Goal: Task Accomplishment & Management: Complete application form

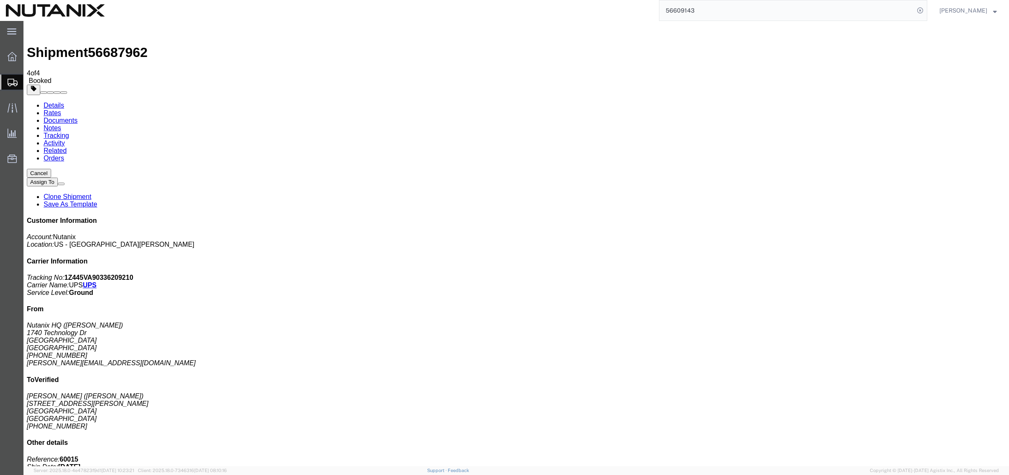
click at [0, 0] on span "Create Shipment" at bounding box center [0, 0] width 0 height 0
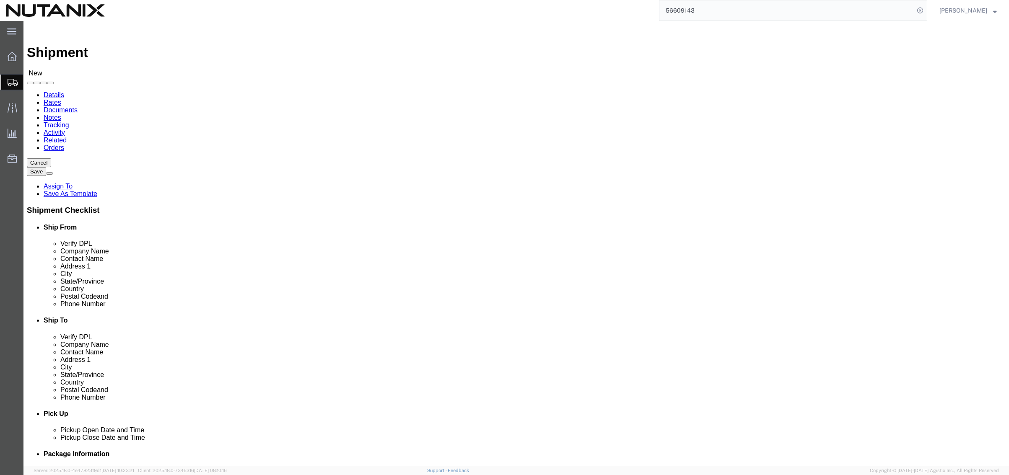
click input "text"
type input "[PERSON_NAME]"
click p "- Nutanix HQ - ([PERSON_NAME]) [STREET_ADDRESS]"
select select "CA"
type input "[PERSON_NAME]"
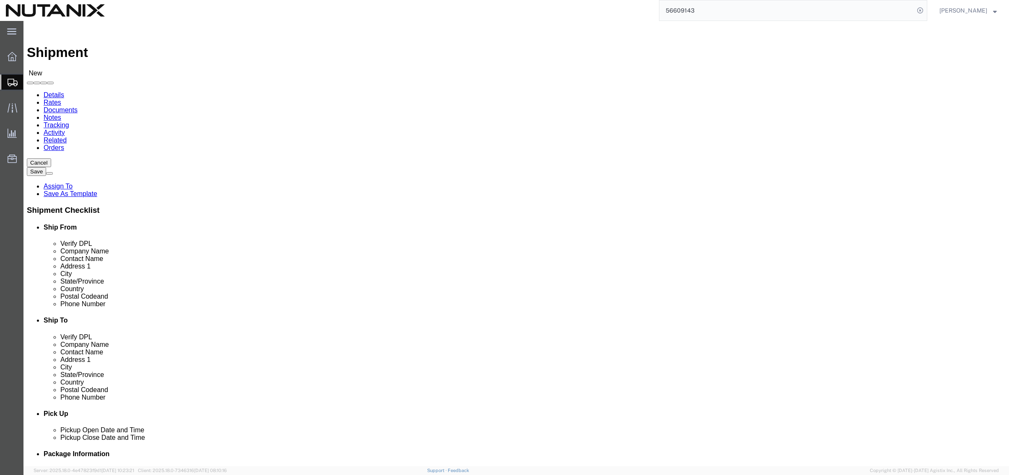
click input "text"
type input "[PERSON_NAME]"
click p "- Aligned Energy Data Center - ([PERSON_NAME] c/o Nutanix) [STREET_ADDRESS]"
select select "AZ"
type input "Aligned Energy Data Center"
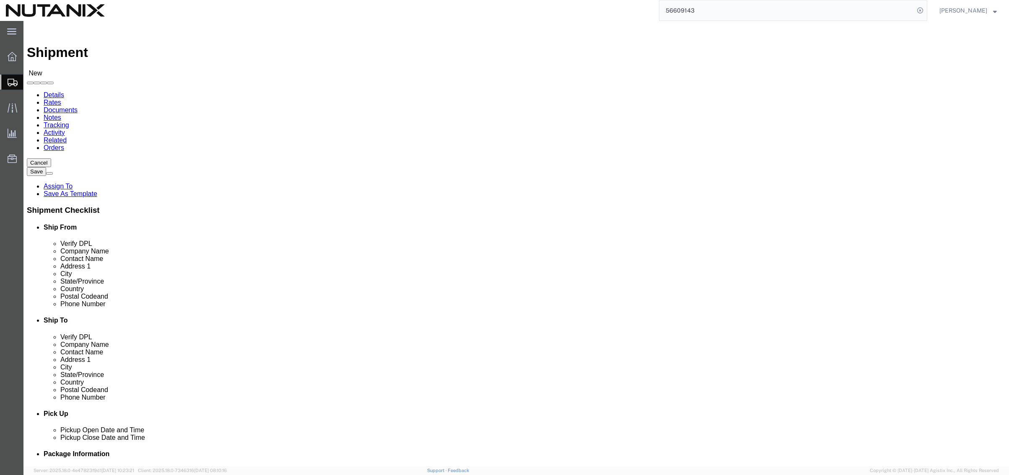
drag, startPoint x: 591, startPoint y: 174, endPoint x: 537, endPoint y: 172, distance: 53.7
click div "Contact Name"
drag, startPoint x: 633, startPoint y: 172, endPoint x: 595, endPoint y: 175, distance: 37.8
click input "[PERSON_NAME] c/o Nutanix"
type input "[PERSON_NAME] NUTANIX-ST-OEM"
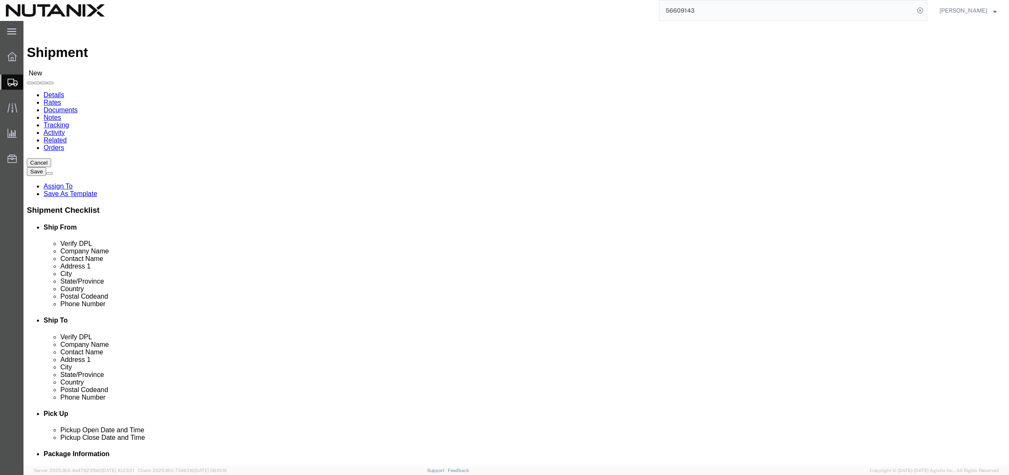
drag, startPoint x: 618, startPoint y: 288, endPoint x: 592, endPoint y: 289, distance: 25.6
click input "text"
drag, startPoint x: 606, startPoint y: 302, endPoint x: 557, endPoint y: 302, distance: 48.6
click input "text"
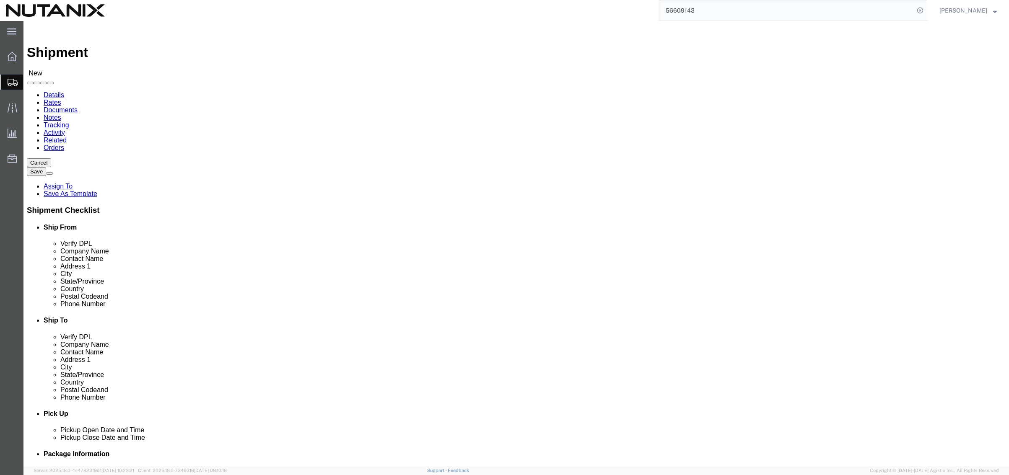
type input "[EMAIL_ADDRESS][DOMAIN_NAME]"
click div "Ship To Location Location Select Select My Profile Location [GEOGRAPHIC_DATA] -…"
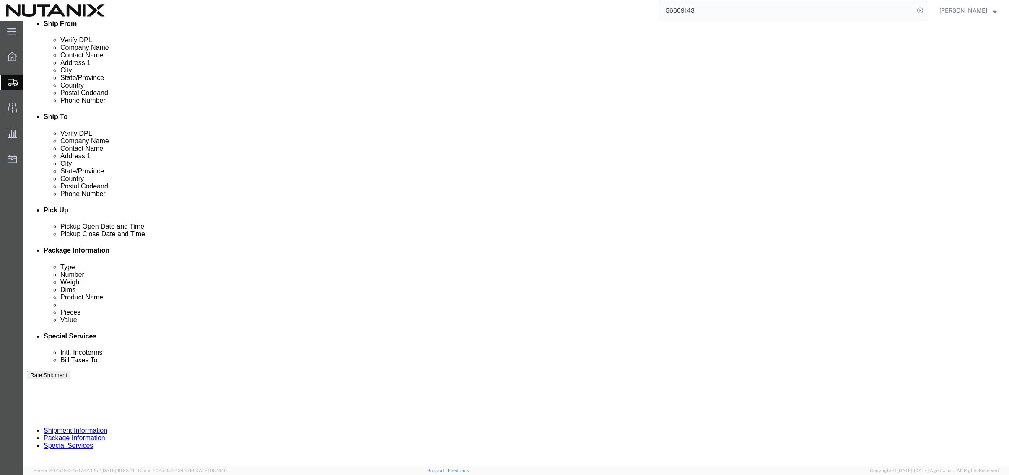
scroll to position [210, 0]
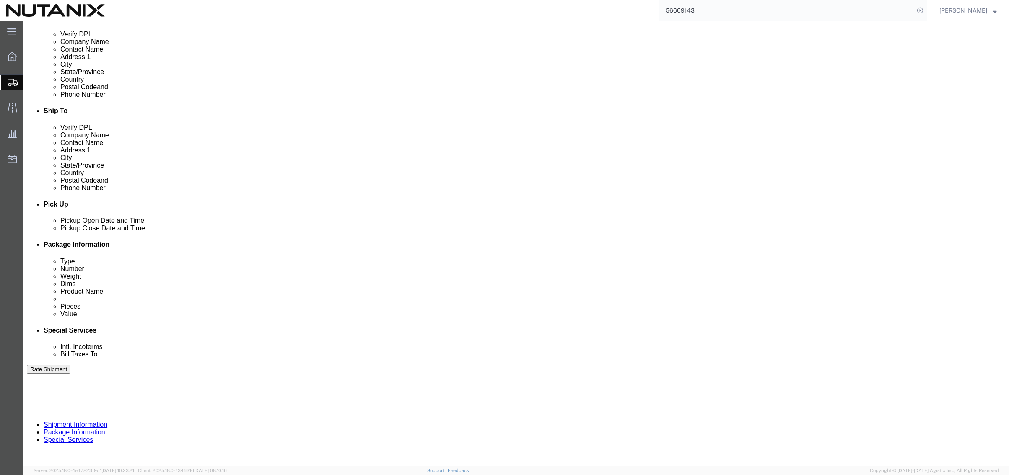
click div "[DATE] 12:00 PM"
type input "4:00 PM"
click button "Apply"
click input "text"
type input "60001"
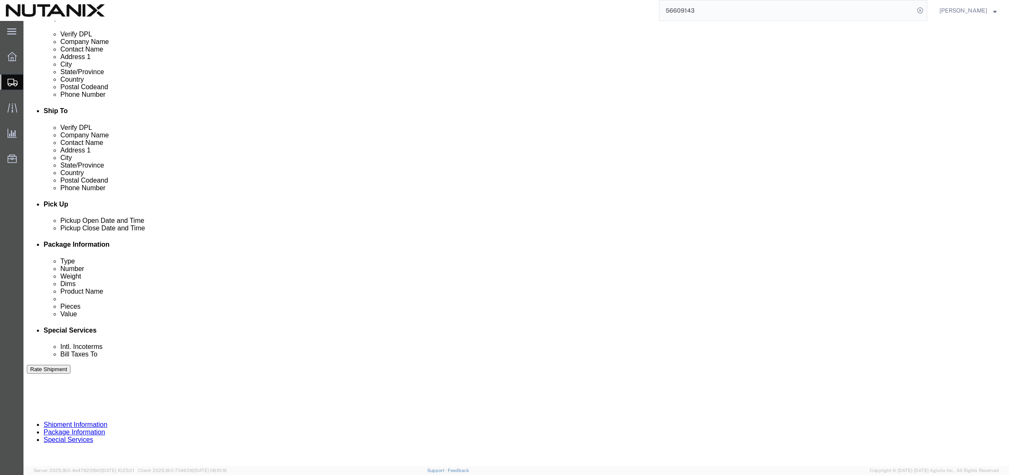
select select "PURCHORD"
type input "Parts"
click select "Select Air Less than Truckload Multi-Leg Ocean Freight Rail Small Parcel Truckl…"
select select "SMAL"
click select "Select Air Less than Truckload Multi-Leg Ocean Freight Rail Small Parcel Truckl…"
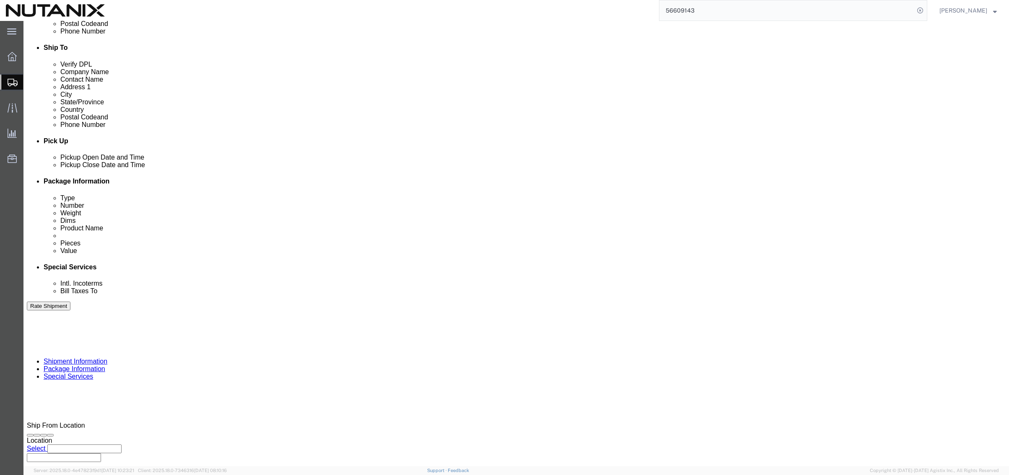
scroll to position [274, 0]
click button "Continue"
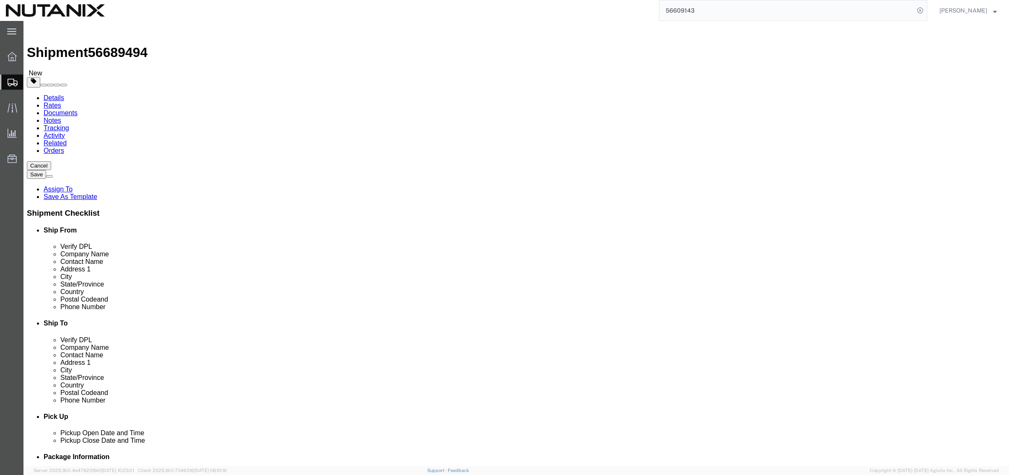
select select "YRPK"
click input "text"
type input "11"
type input "9"
type input "6"
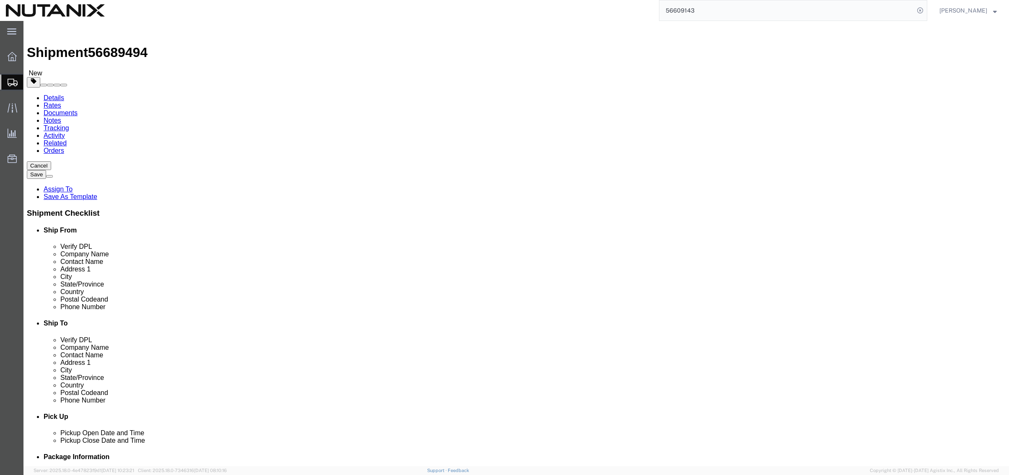
type input "2"
click span
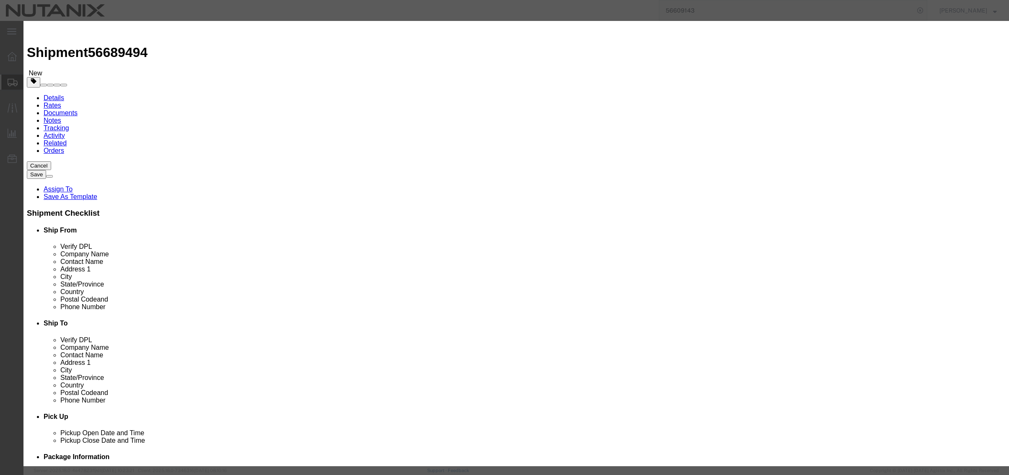
click input "text"
type input "D3B6 B3220 P Series"
type input "1"
select select "USD"
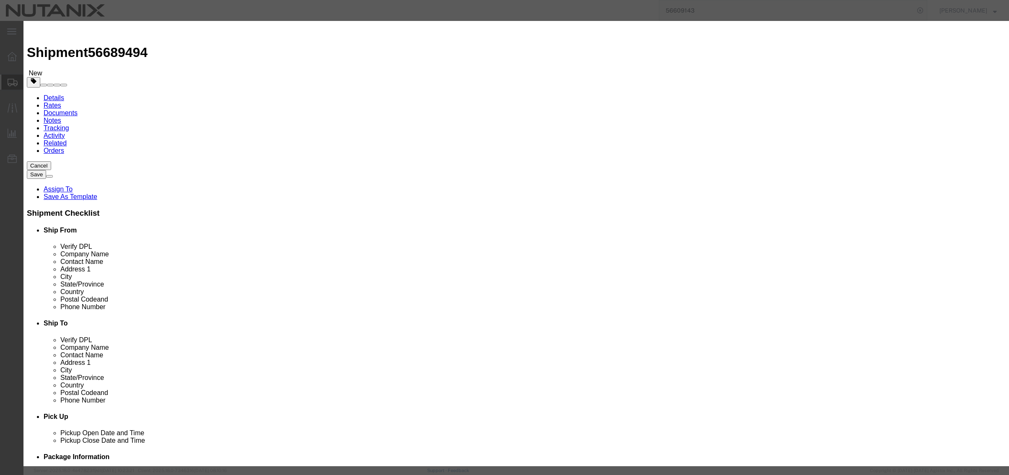
drag, startPoint x: 335, startPoint y: 82, endPoint x: 308, endPoint y: 81, distance: 26.8
click div "Pieces 1 Select Bag Barrels 100Board Feet Bottle Box Blister Pack Carats Can Ca…"
type input "2"
click button "Save & Close"
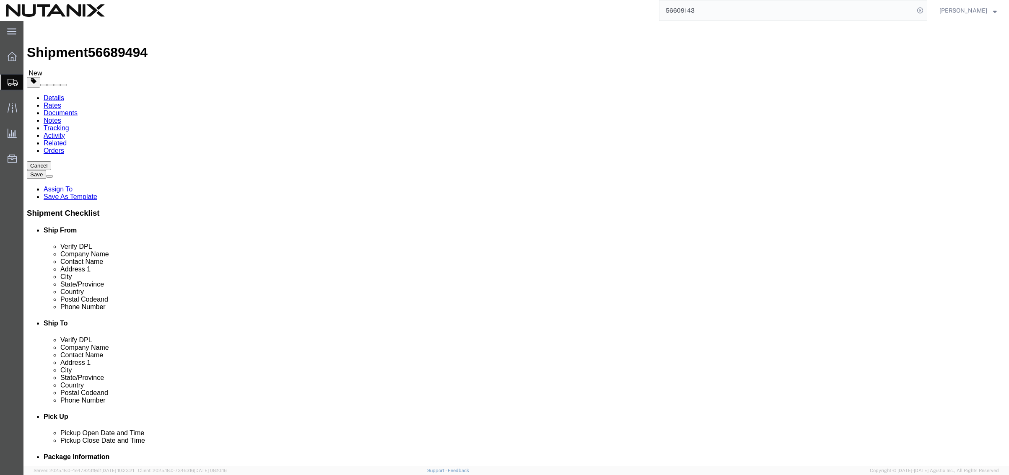
click span
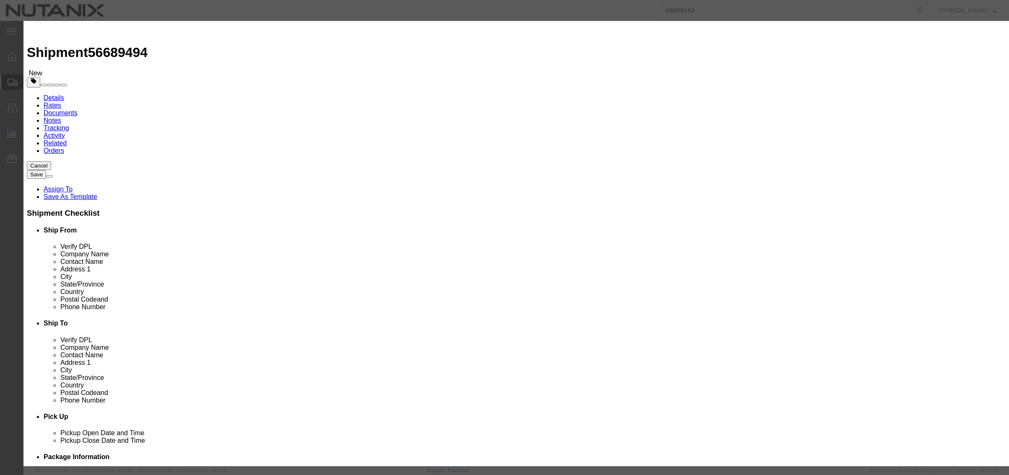
click input "text"
type input "B3140H E series"
type input "1"
select select "USD"
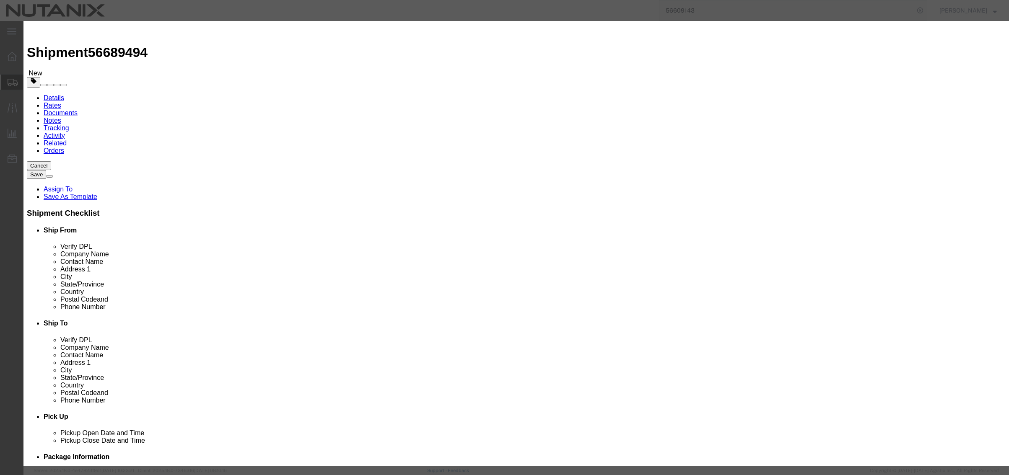
click button "Save & Close"
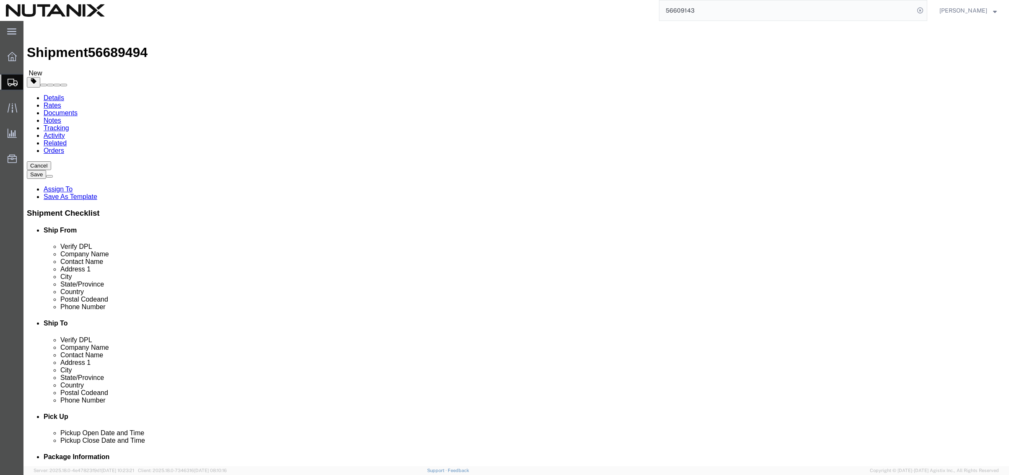
click button "Continue"
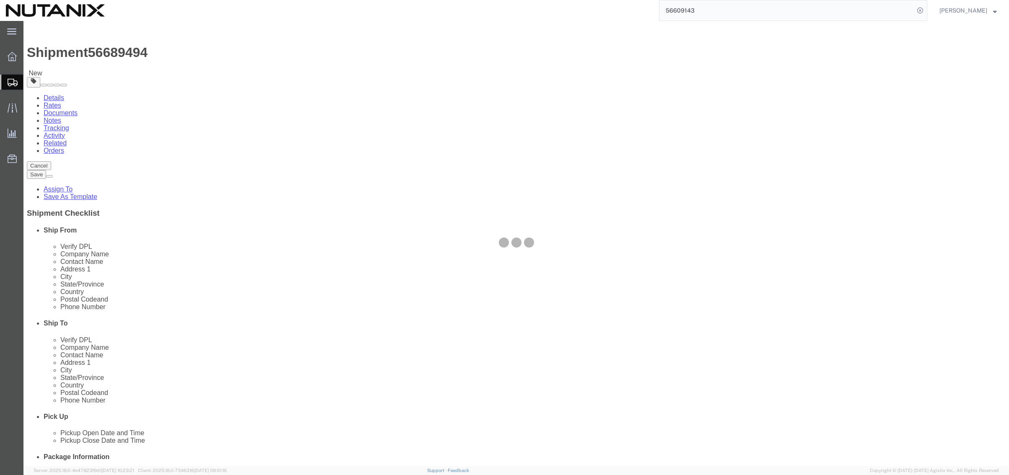
select select
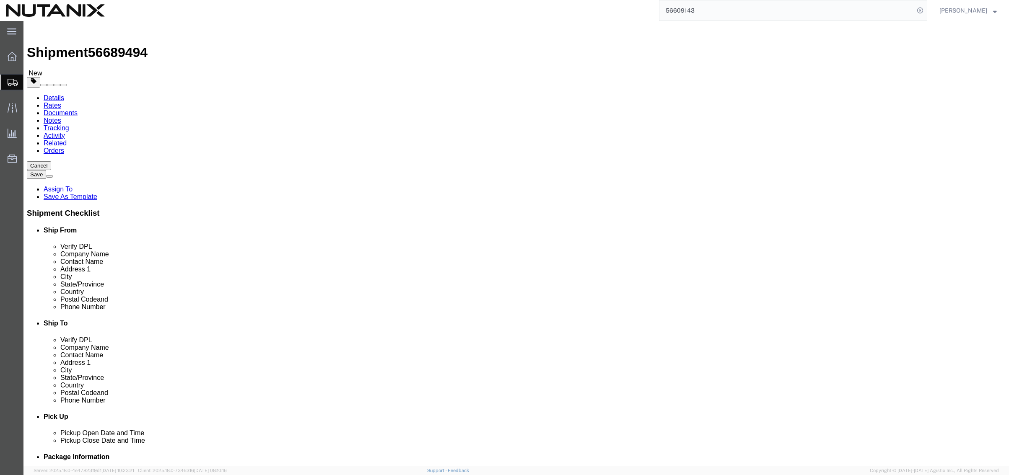
click select "Select Adult Signature Required Direct Signature Required No Signature Required…"
select select "SignReqOnDeliveryFlag"
click select "Select Adult Signature Required Direct Signature Required No Signature Required…"
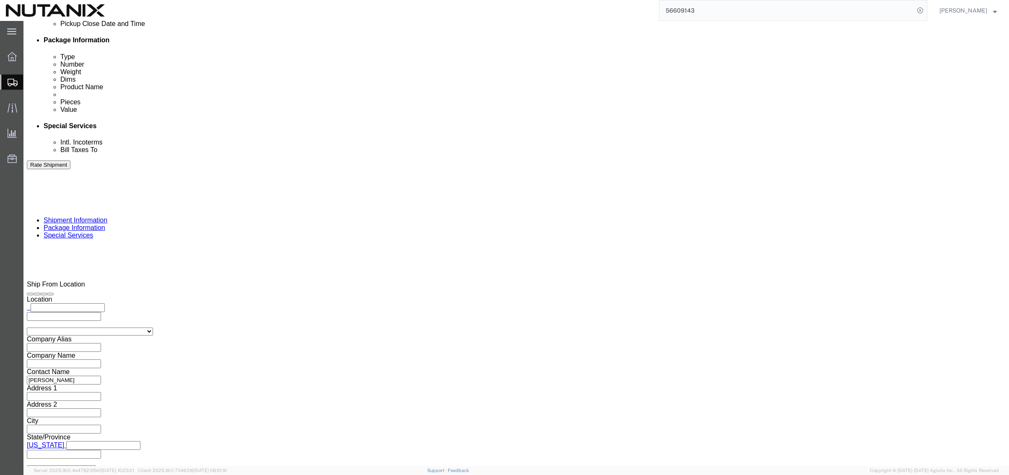
scroll to position [419, 0]
click input "text"
type input "[PERSON_NAME][EMAIL_ADDRESS][PERSON_NAME][DOMAIN_NAME]"
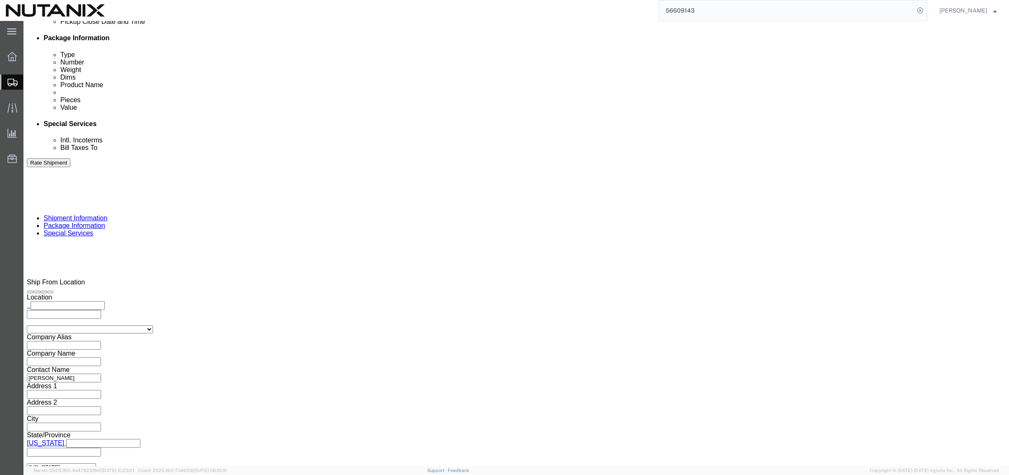
type input "[PERSON_NAME][EMAIL_ADDRESS][PERSON_NAME][DOMAIN_NAME],[PERSON_NAME][DOMAIN_NAM…"
type input "[EMAIL_ADDRESS][PERSON_NAME][DOMAIN_NAME]"
type input "[PERSON_NAME][EMAIL_ADDRESS][PERSON_NAME][DOMAIN_NAME],[PERSON_NAME][DOMAIN_NAM…"
click div "Manage special services Handling Options Hold at Location Return Info Service O…"
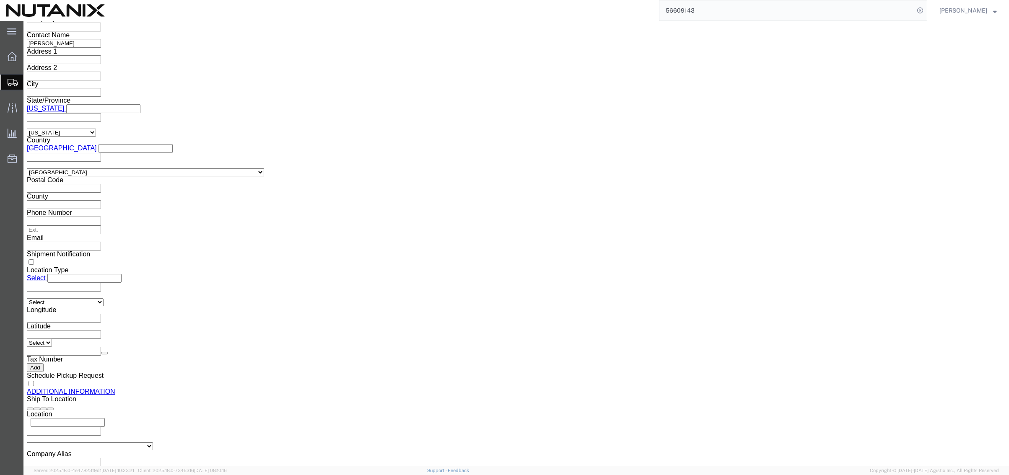
scroll to position [758, 0]
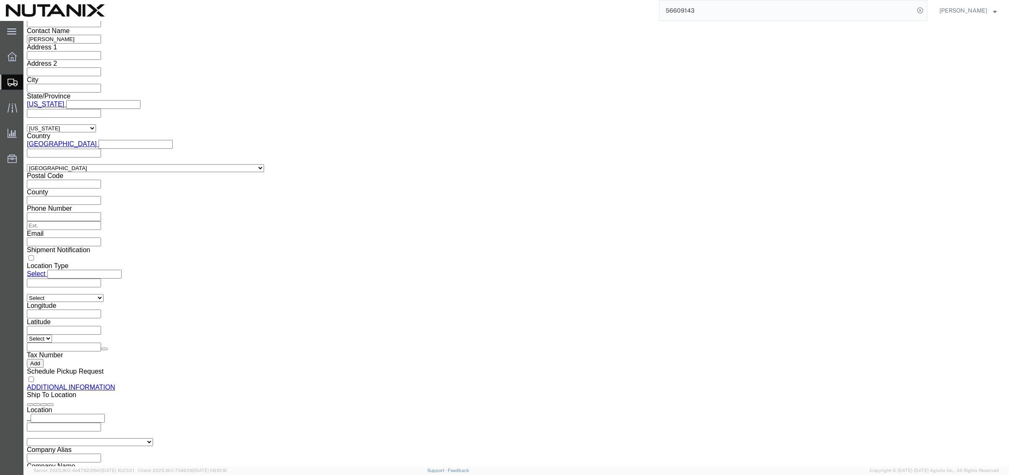
click button "Rate Shipment"
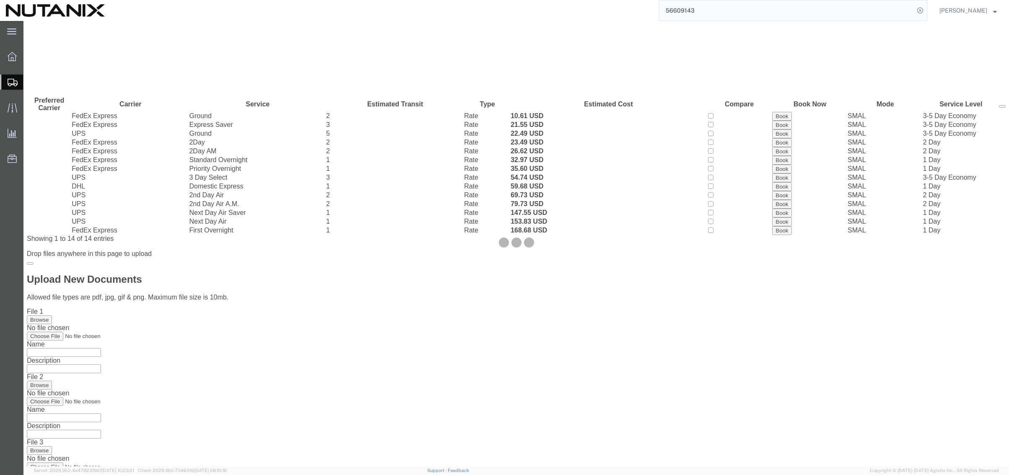
scroll to position [0, 0]
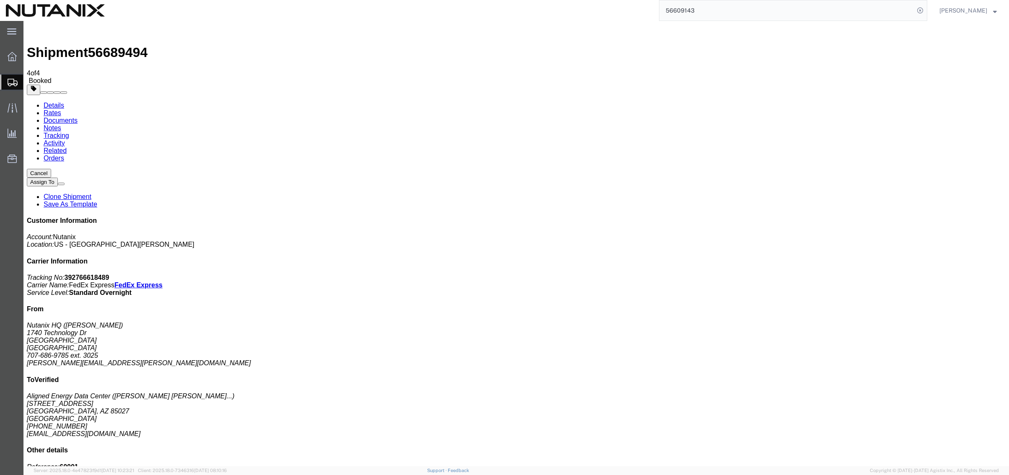
click at [0, 0] on span "Create from Template" at bounding box center [0, 0] width 0 height 0
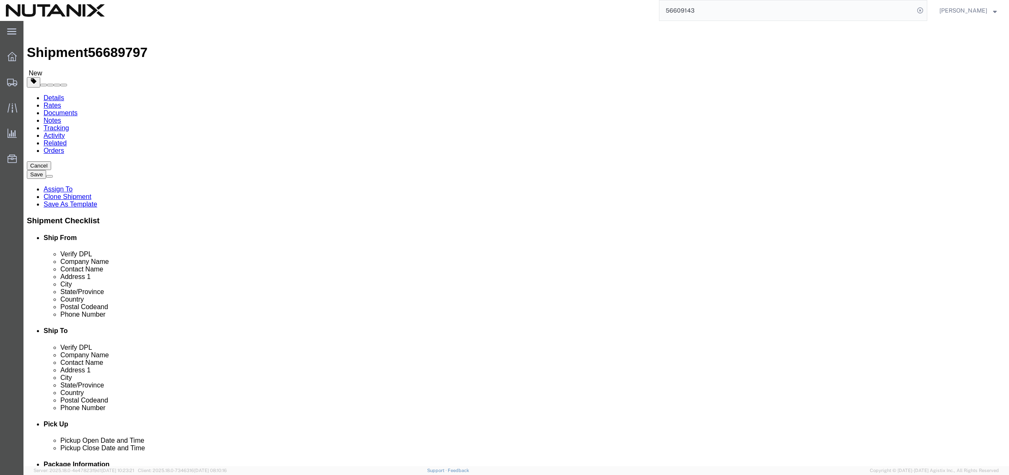
click span
type input "[PERSON_NAME]"
type input "[STREET_ADDRESS]"
type input "Nesconset"
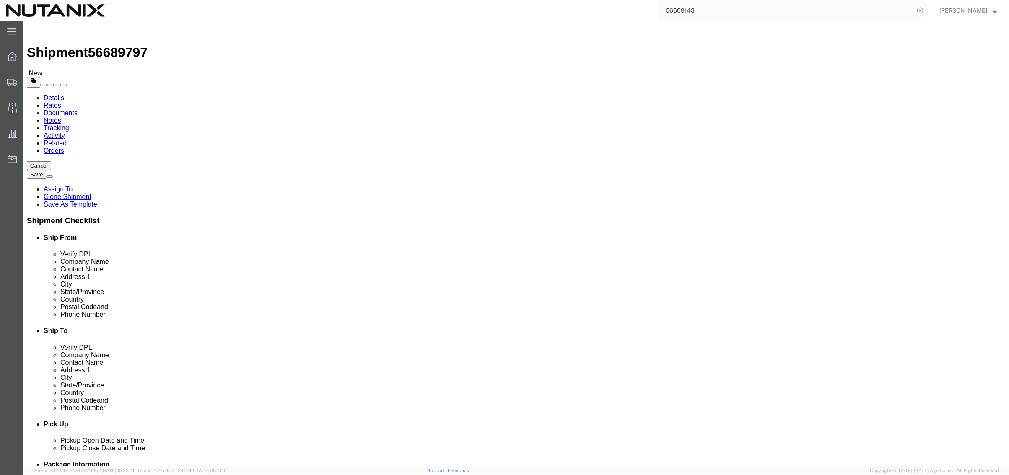
type input "11767"
type input "[PHONE_NUMBER]"
type input "[EMAIL_ADDRESS][DOMAIN_NAME]"
type input "Nutanix HQ"
type input "[PERSON_NAME]"
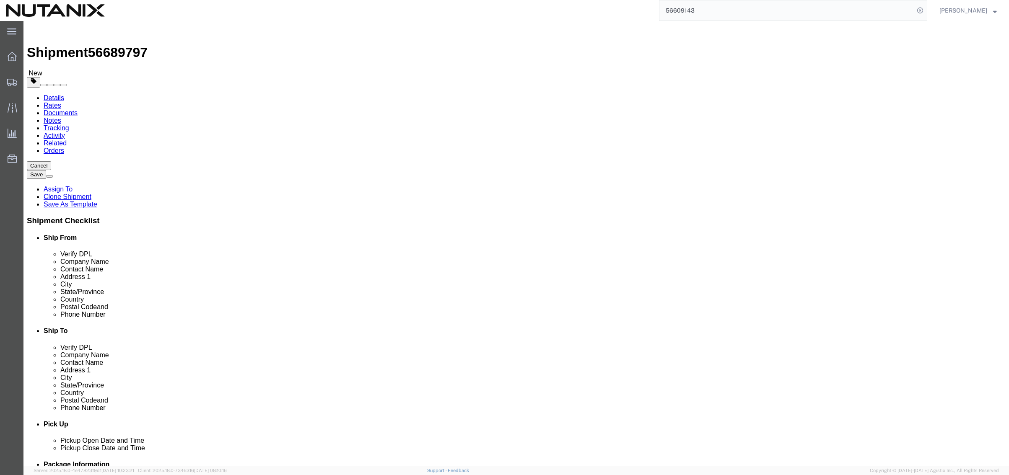
type input "1740 Technology Dr"
type input "[GEOGRAPHIC_DATA][PERSON_NAME]"
type input "95110"
type input "[PHONE_NUMBER]"
type input "3025"
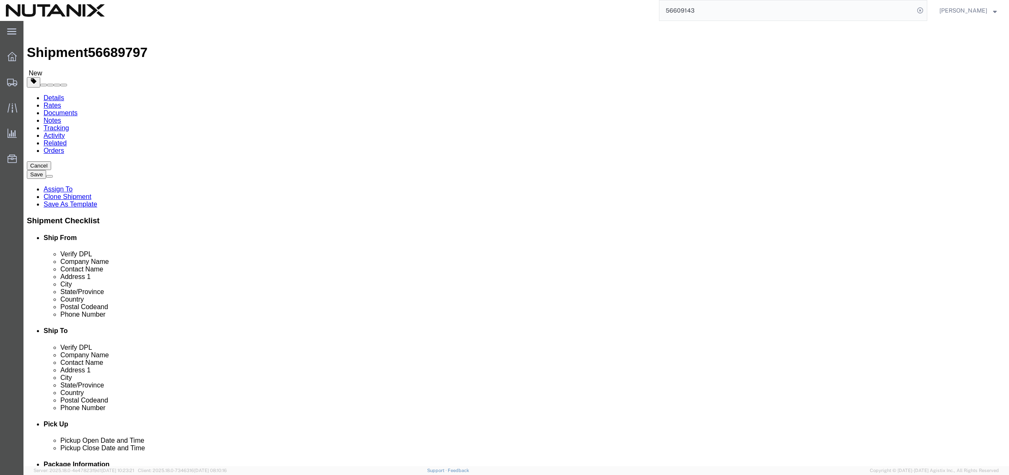
type input "[PERSON_NAME][EMAIL_ADDRESS][PERSON_NAME][DOMAIN_NAME]"
checkbox input "false"
drag, startPoint x: 202, startPoint y: 158, endPoint x: 111, endPoint y: 152, distance: 91.2
click div "Company Name [PERSON_NAME]"
paste input "[PERSON_NAME]"
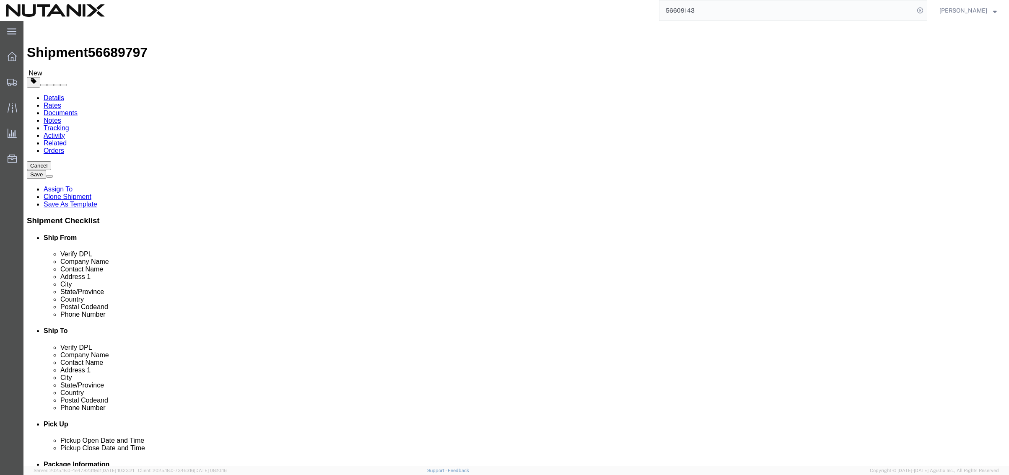
type input "[PERSON_NAME]"
drag, startPoint x: 205, startPoint y: 169, endPoint x: 104, endPoint y: 165, distance: 100.7
click div "Location Select Select My Profile Location [GEOGRAPHIC_DATA] - [GEOGRAPHIC_DATA…"
paste input "[PERSON_NAME]"
type input "[PERSON_NAME]"
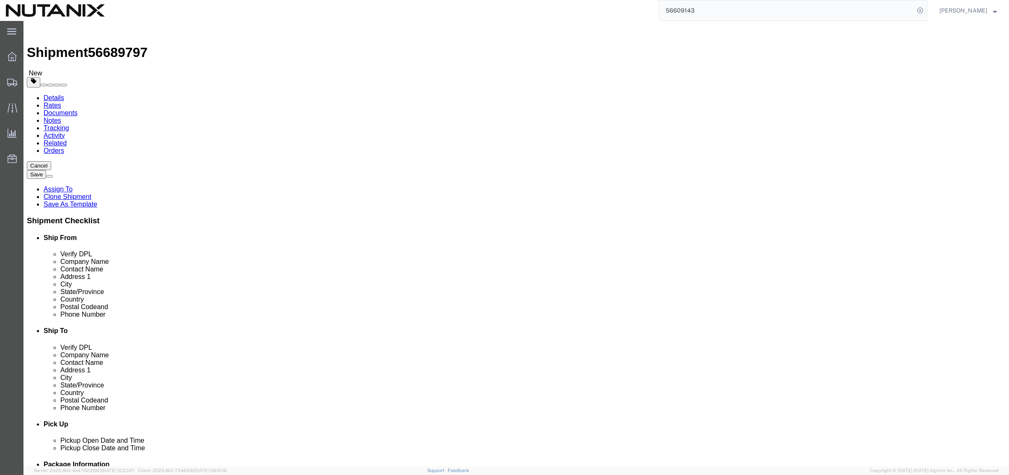
drag, startPoint x: 200, startPoint y: 188, endPoint x: 38, endPoint y: 187, distance: 162.2
click div "Address [STREET_ADDRESS]"
paste input "[STREET_ADDRESS][PERSON_NAME]"
drag, startPoint x: 226, startPoint y: 188, endPoint x: 200, endPoint y: 189, distance: 26.9
click input "[STREET_ADDRESS][PERSON_NAME]"
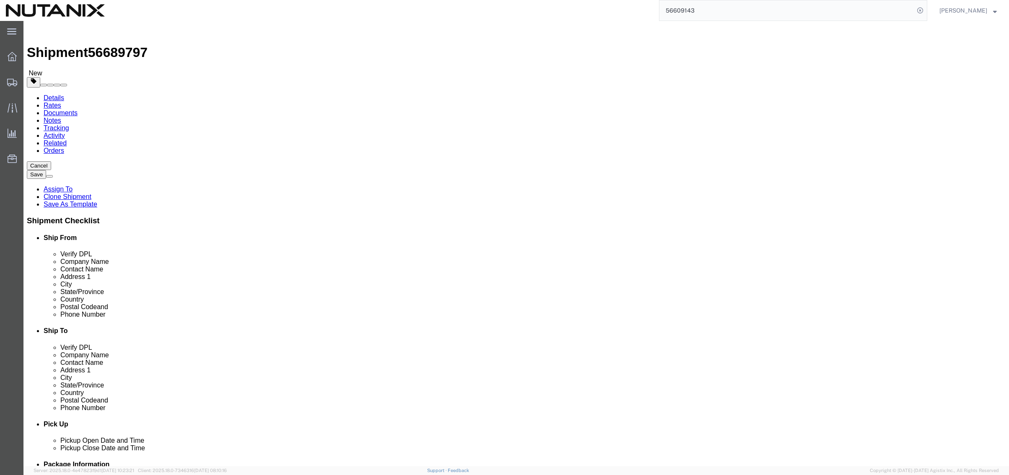
type input "[STREET_ADDRESS][PERSON_NAME]"
paste input "Apt 7"
type input "Apt 7"
drag, startPoint x: 181, startPoint y: 220, endPoint x: 99, endPoint y: 214, distance: 82.4
click div "Location Select Select My Profile Location [GEOGRAPHIC_DATA] - [GEOGRAPHIC_DATA…"
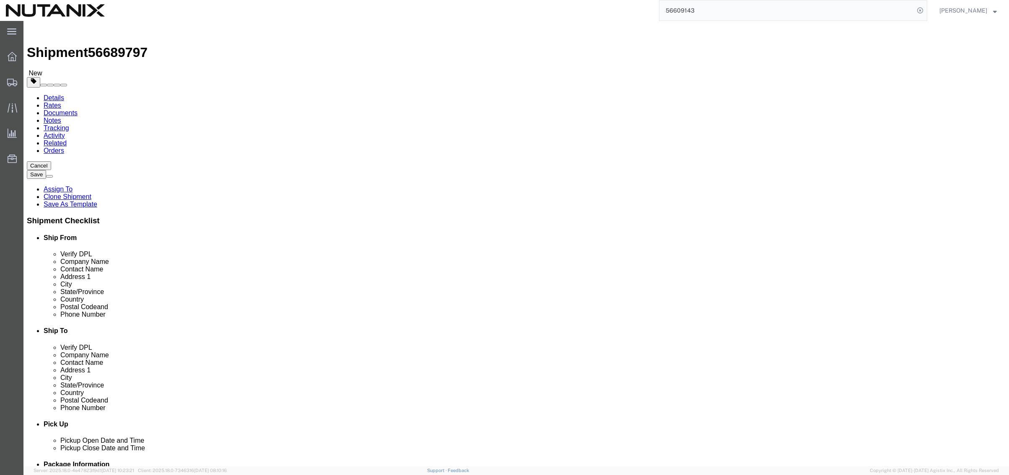
paste input "[GEOGRAPHIC_DATA]"
type input "[GEOGRAPHIC_DATA]"
type input "califo"
paste input "94131"
type input "94131"
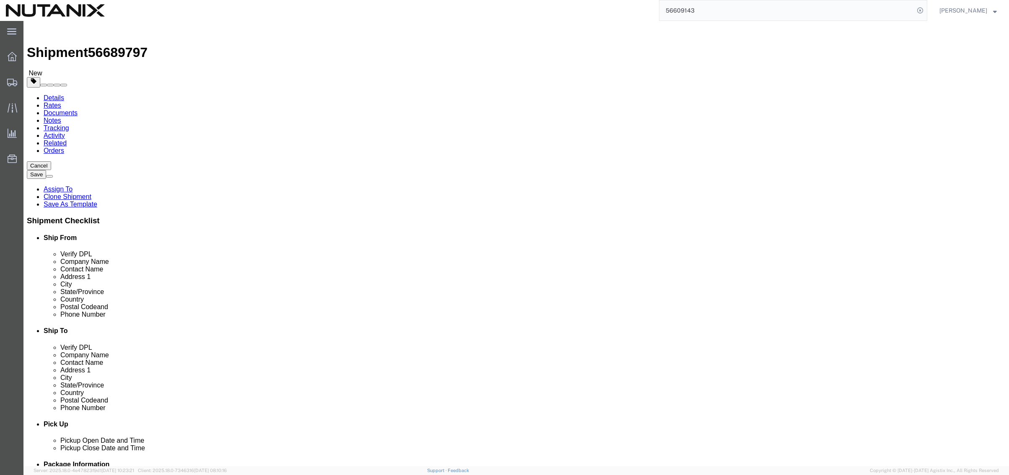
drag, startPoint x: 208, startPoint y: 287, endPoint x: 112, endPoint y: 278, distance: 96.4
click div "Phone Number [PHONE_NUMBER]"
paste input "415) 6300511"
type input "[PHONE_NUMBER]"
drag, startPoint x: 230, startPoint y: 300, endPoint x: 8, endPoint y: 291, distance: 222.4
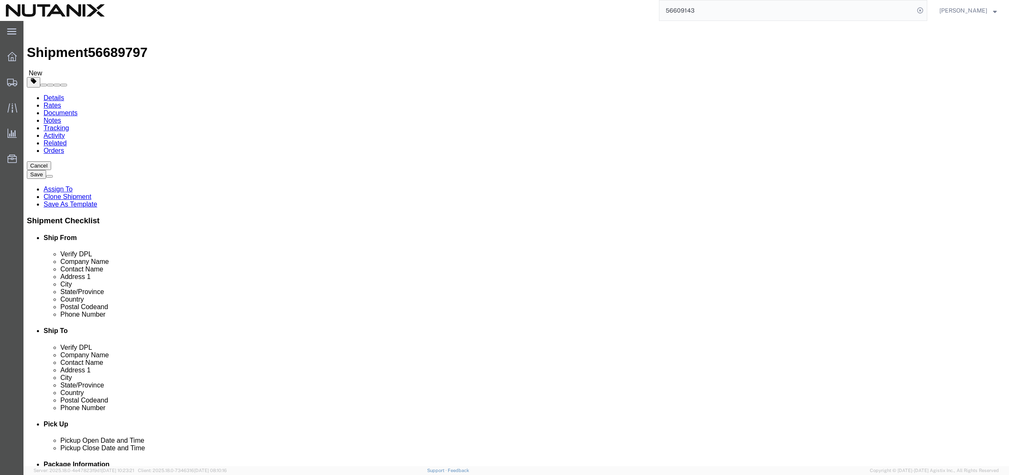
click div "Location Select Select My Profile Location [GEOGRAPHIC_DATA] - [GEOGRAPHIC_DATA…"
paste input "prs.[PERSON_NAME]"
type input "[EMAIL_ADDRESS][PERSON_NAME][DOMAIN_NAME]"
click div "Ship From Location Location Select Select My Profile Location [GEOGRAPHIC_DATA]…"
click div "Ship To Location Location Select Select My Profile Location [GEOGRAPHIC_DATA] -…"
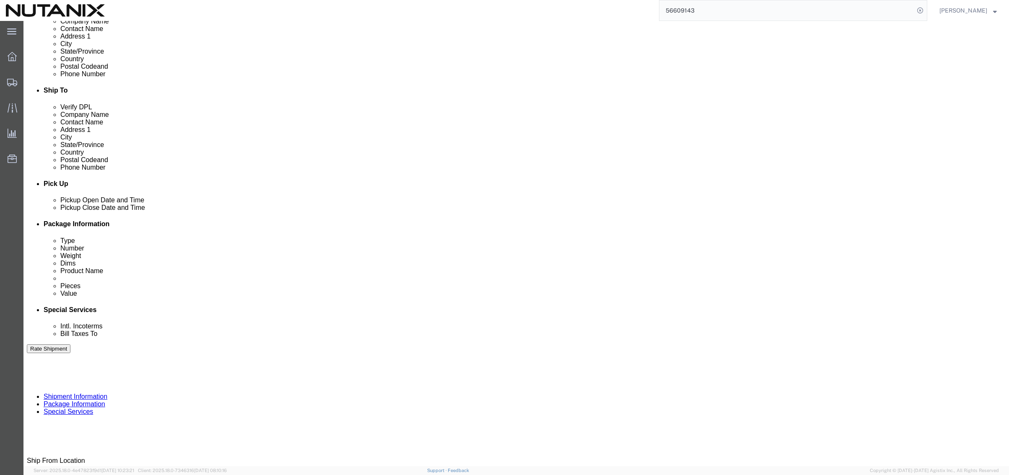
scroll to position [252, 0]
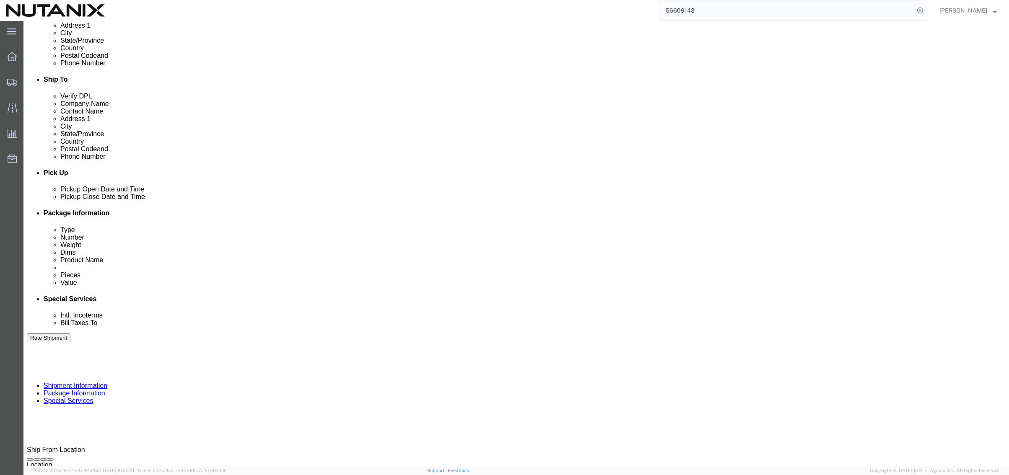
click icon "button"
click button "Continue"
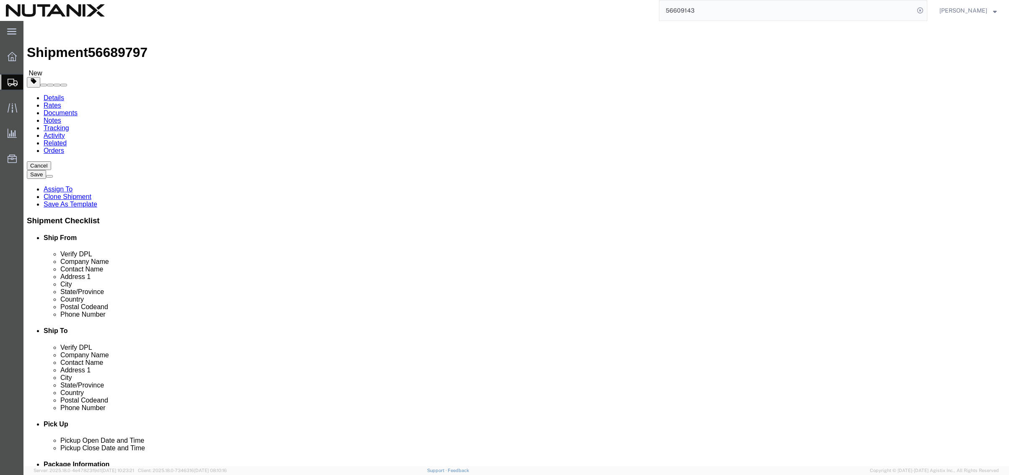
drag, startPoint x: 163, startPoint y: 192, endPoint x: 112, endPoint y: 194, distance: 51.2
click div "Weight Total weight of packages in pounds or kilograms 1.00 Select kgs lbs Ship…"
type input "7"
click dd "1.00 USD"
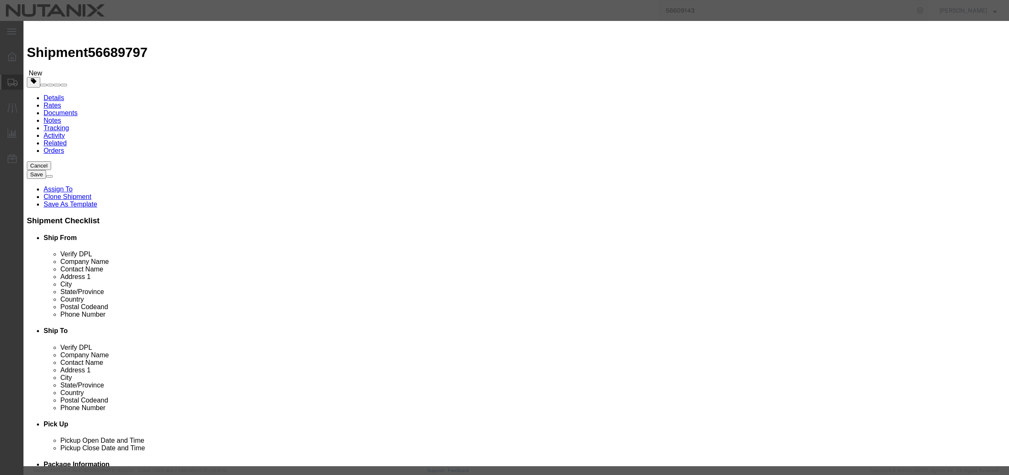
drag, startPoint x: 388, startPoint y: 66, endPoint x: 312, endPoint y: 58, distance: 75.9
click div "Commodity library Product Name Empty RLTB Pieces 1.00 Select Bag Barrels 100Boa…"
type input "Laptop Return"
type input "1000"
select select "USD"
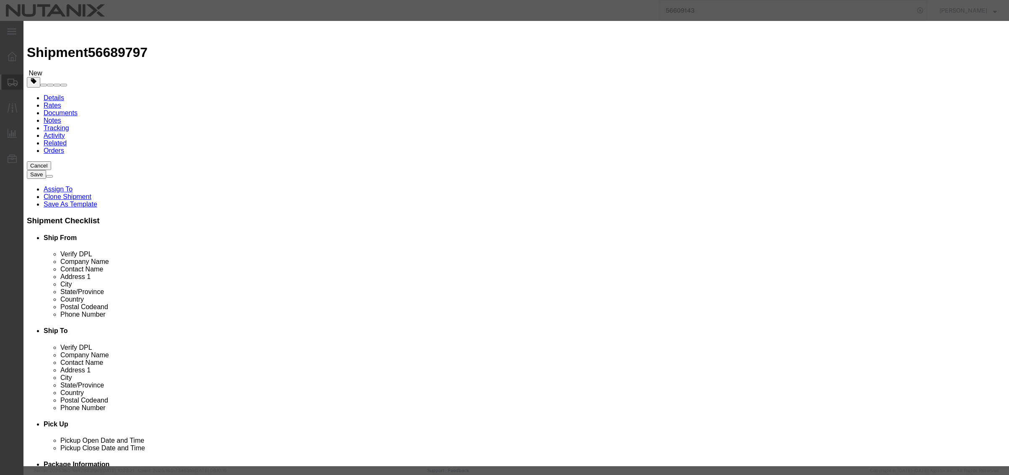
click button "Save & Close"
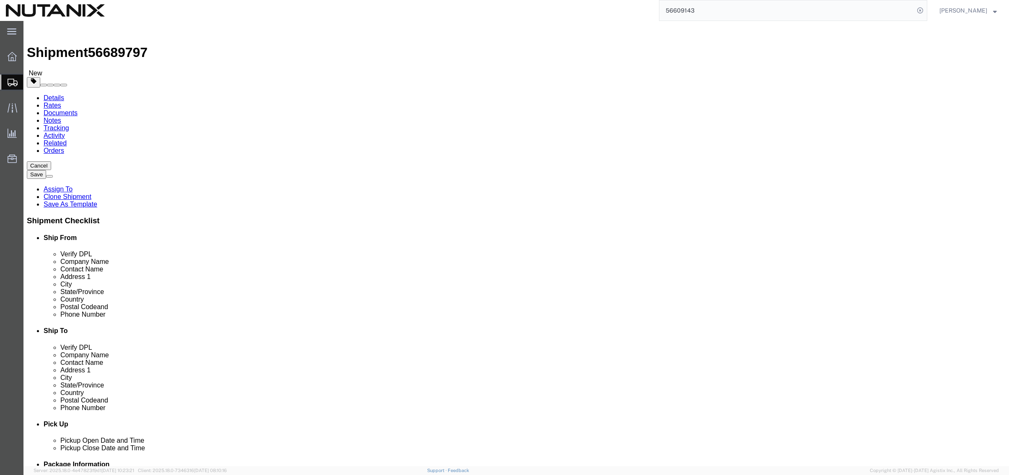
click button "Continue"
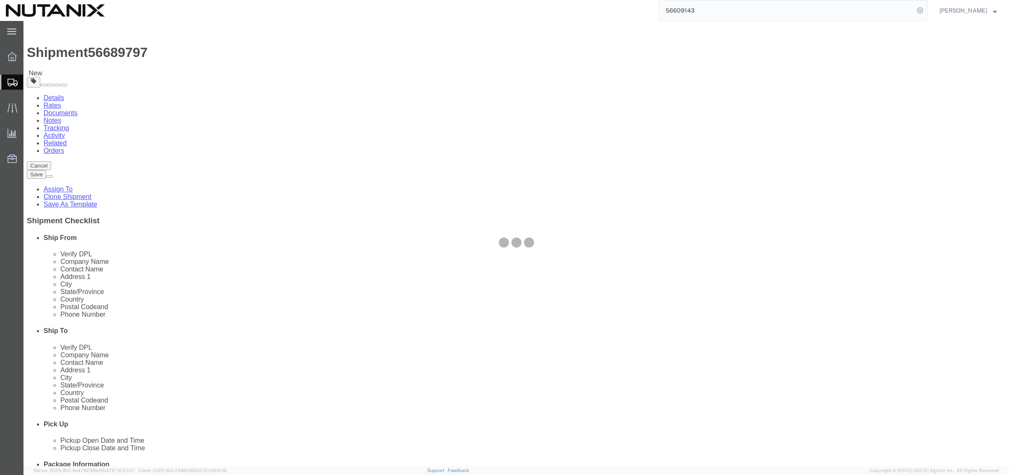
select select
select select "COSTCENTER"
select select "59656"
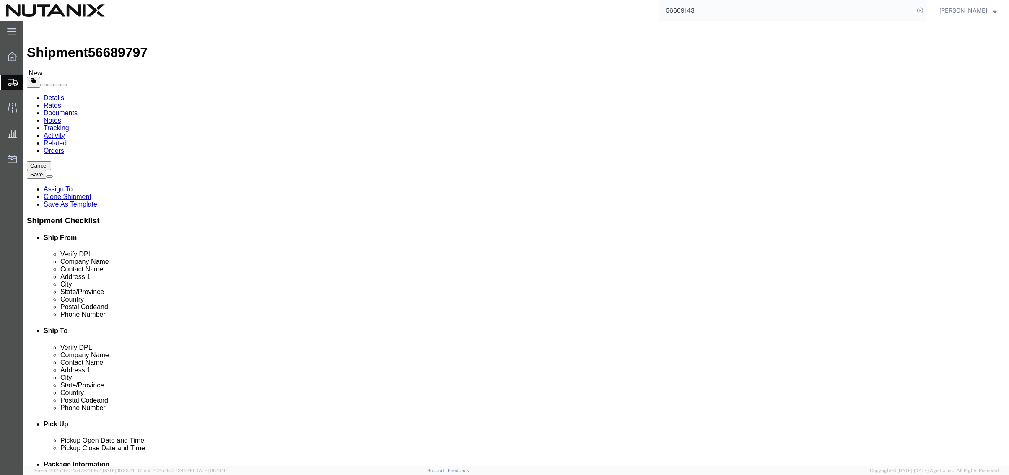
click input "Return Label Required"
checkbox input "false"
select select
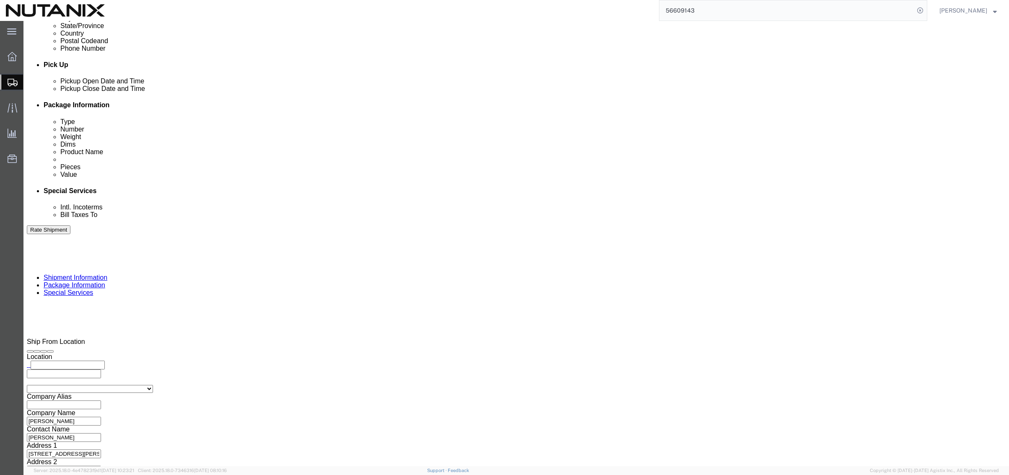
scroll to position [377, 0]
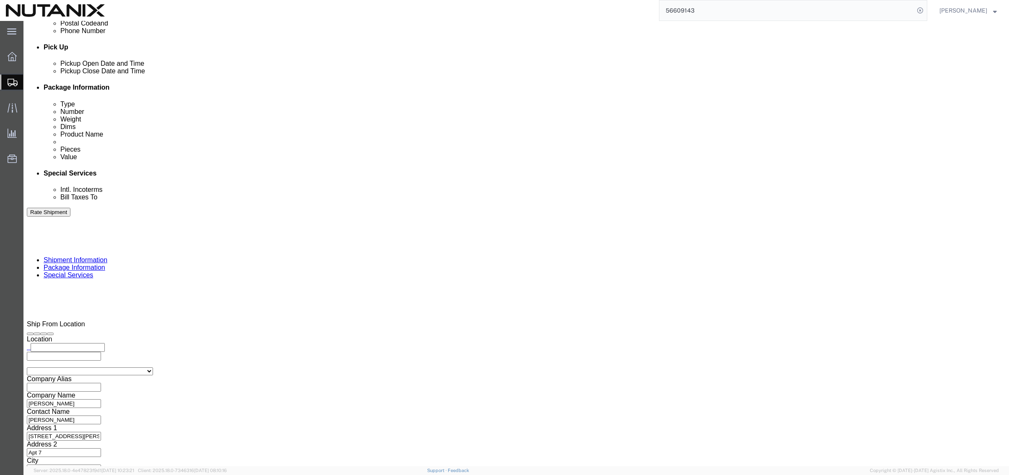
click input "text"
paste input "[EMAIL_ADDRESS][PERSON_NAME][DOMAIN_NAME]"
type input "[EMAIL_ADDRESS][PERSON_NAME][DOMAIN_NAME]"
click button "Rate Shipment"
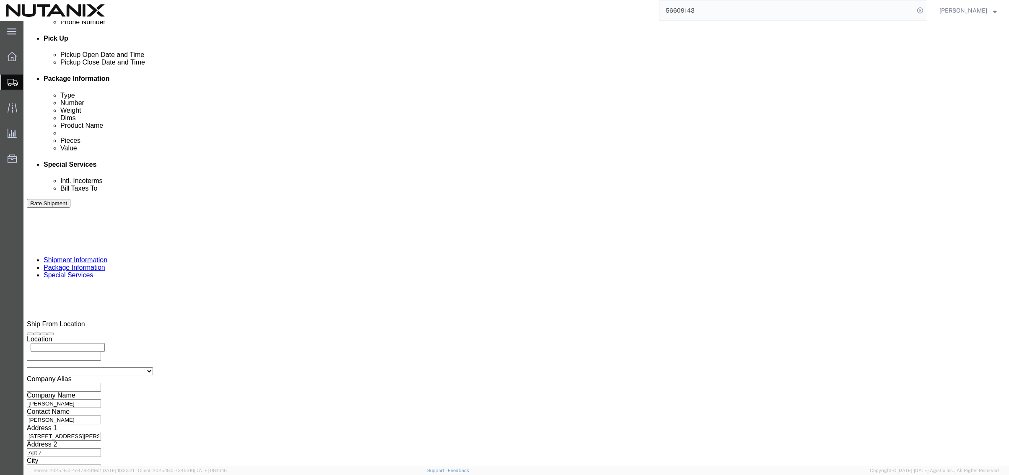
click div
click button "Rate Shipment"
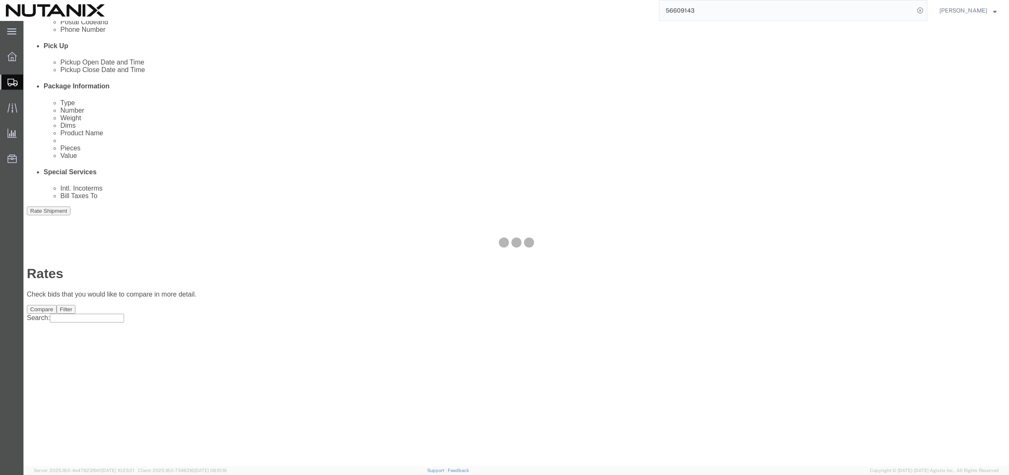
scroll to position [0, 0]
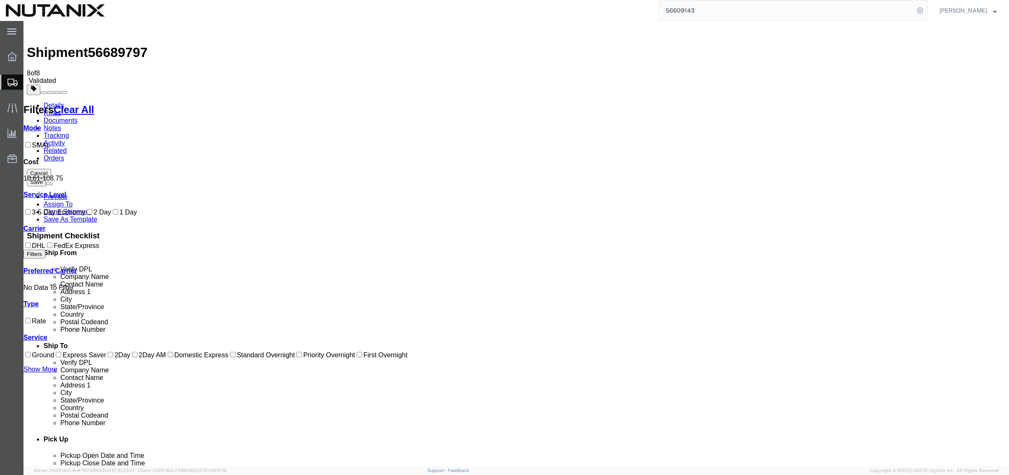
click at [54, 102] on link "Details" at bounding box center [54, 105] width 21 height 7
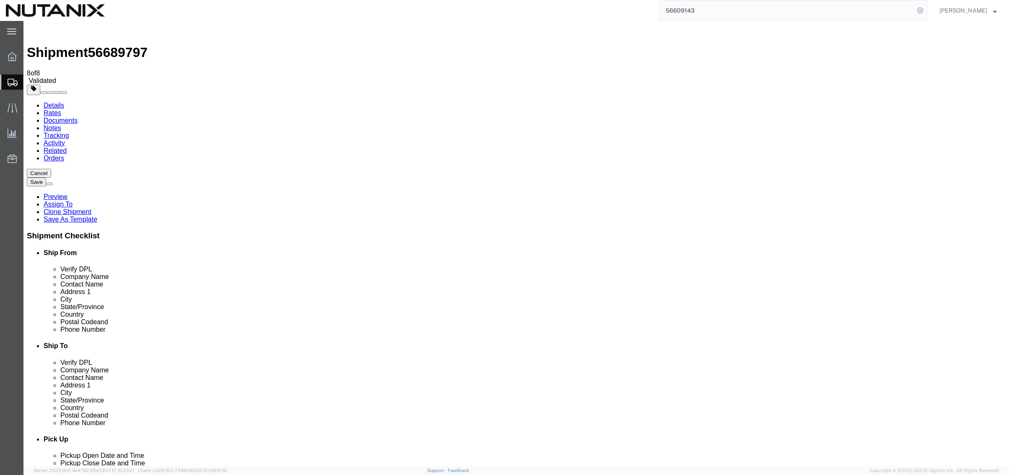
click button "Rate Shipment"
